Goal: Book appointment/travel/reservation

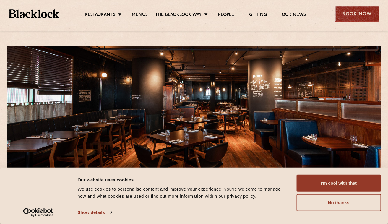
click at [359, 16] on div "Book Now" at bounding box center [357, 14] width 44 height 16
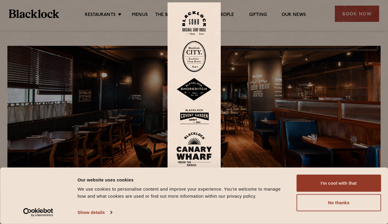
click at [191, 144] on img at bounding box center [194, 149] width 35 height 34
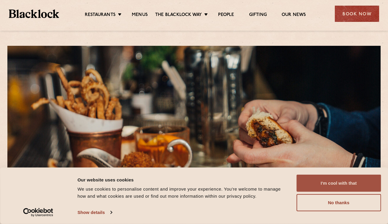
click at [345, 187] on button "I'm cool with that" at bounding box center [339, 183] width 85 height 17
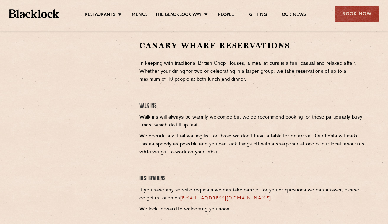
scroll to position [191, 0]
click at [233, 64] on p "In keeping with traditional British Chop Houses, a meal at ours is a fun, casua…" at bounding box center [253, 71] width 227 height 24
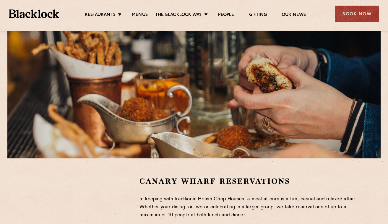
scroll to position [104, 0]
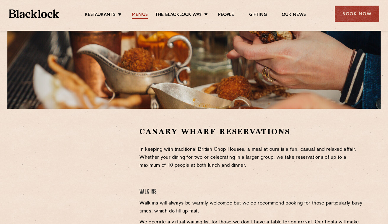
click at [141, 15] on link "Menus" at bounding box center [140, 15] width 16 height 7
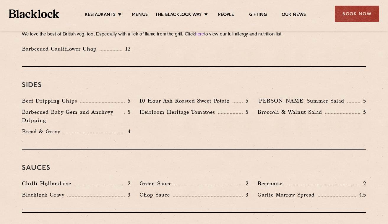
scroll to position [931, 0]
